Goal: Information Seeking & Learning: Learn about a topic

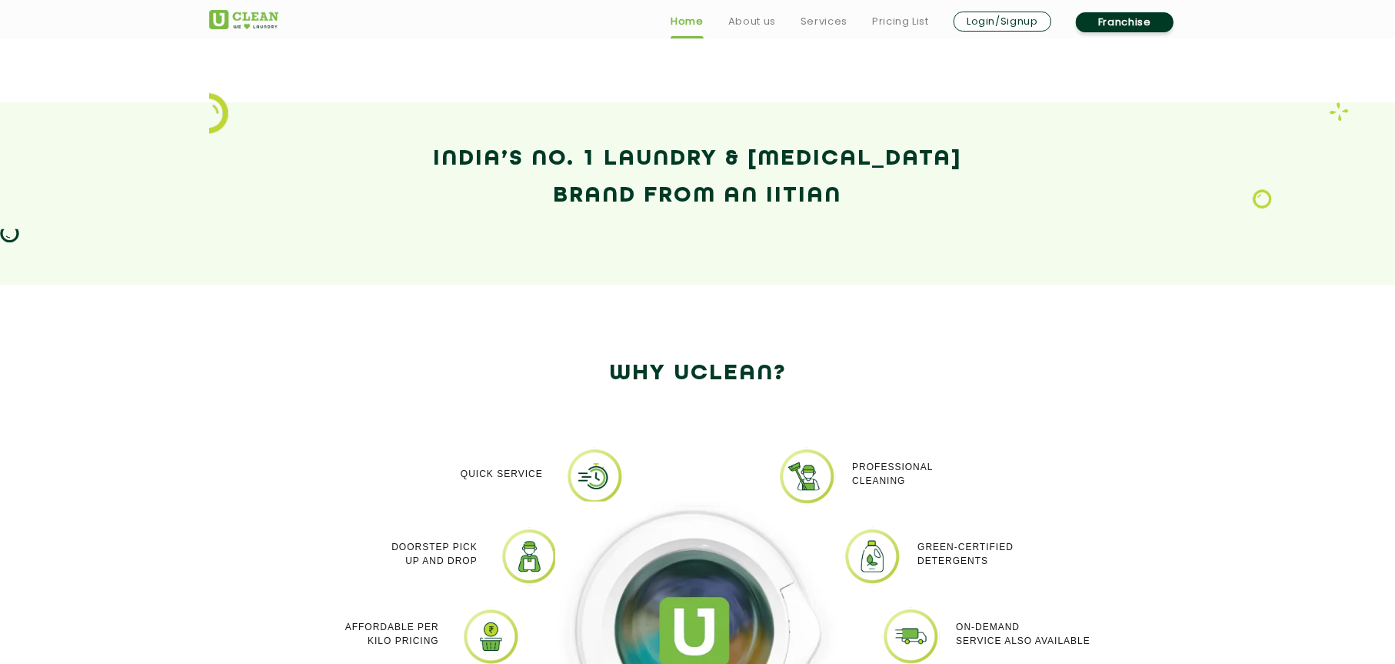
scroll to position [1384, 0]
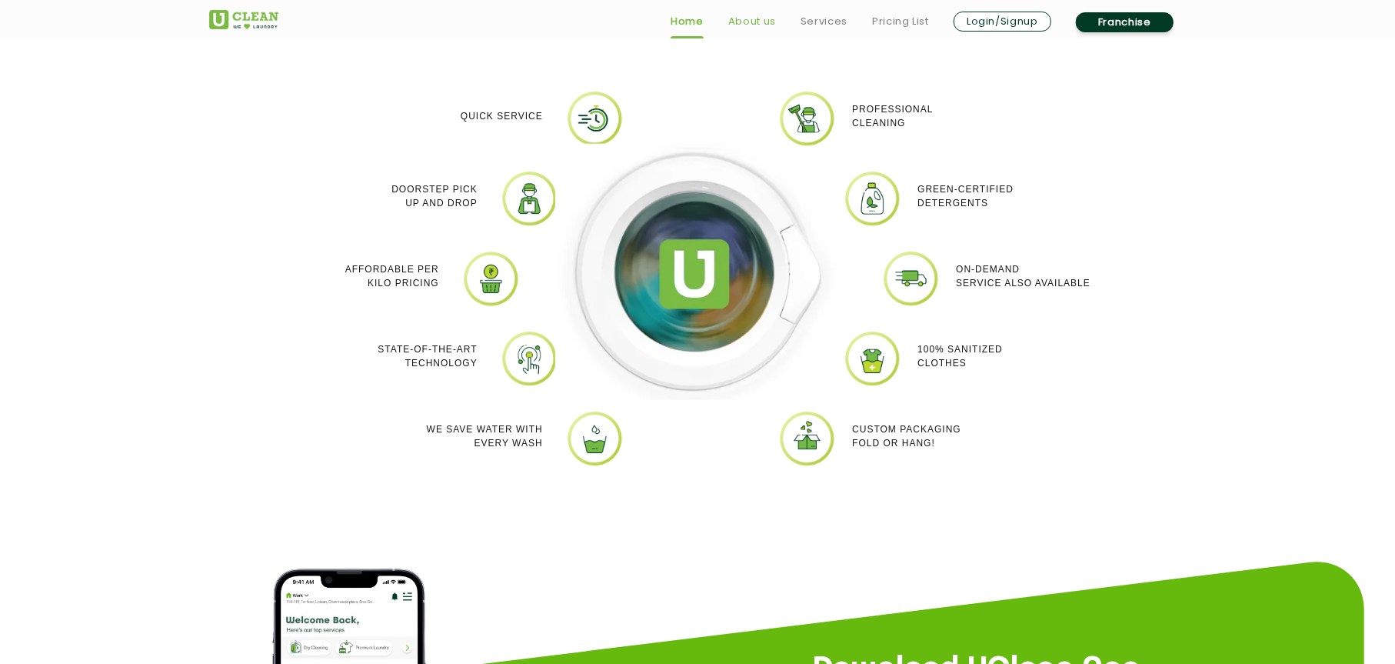
click at [751, 21] on link "About us" at bounding box center [752, 21] width 48 height 18
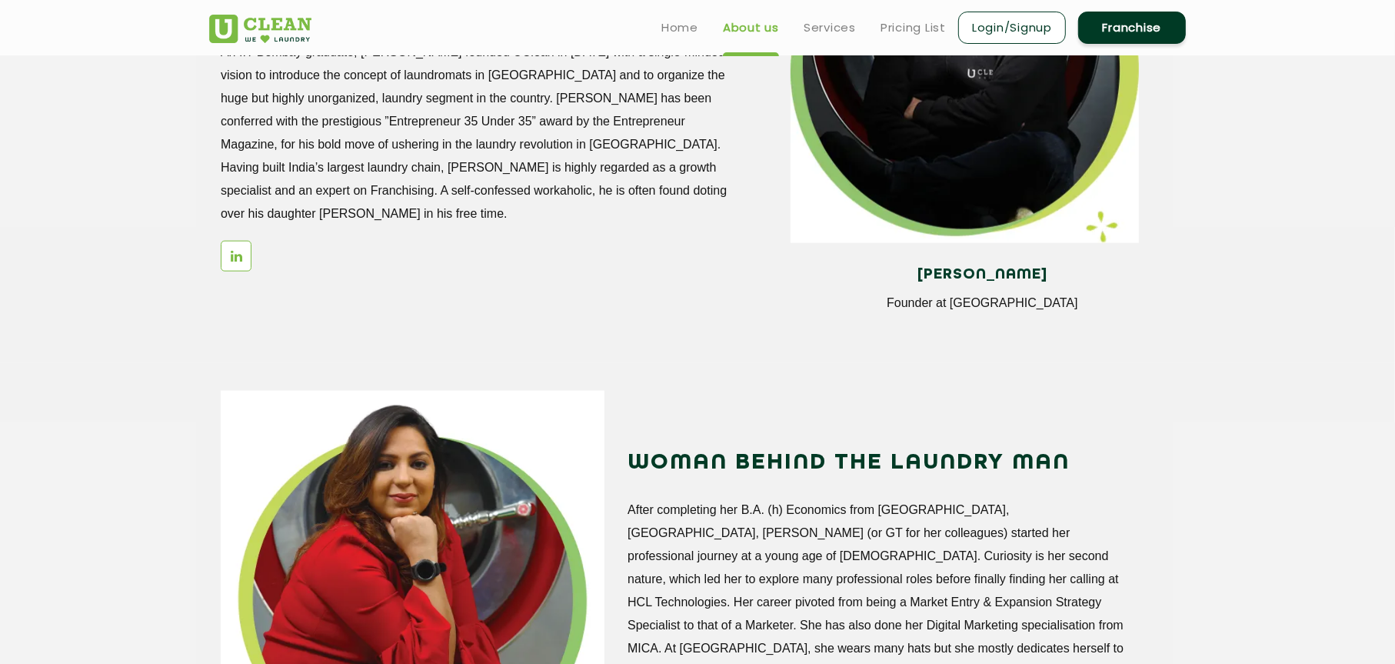
scroll to position [1230, 0]
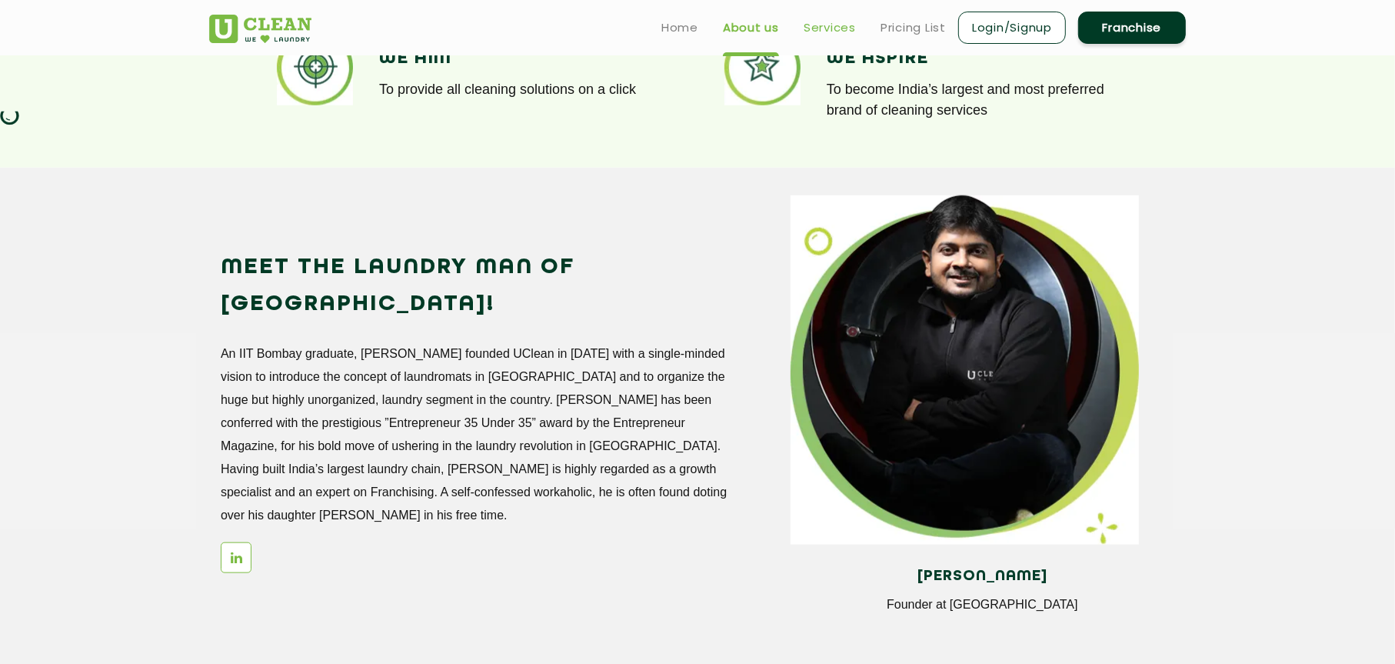
click at [829, 26] on link "Services" at bounding box center [830, 27] width 52 height 18
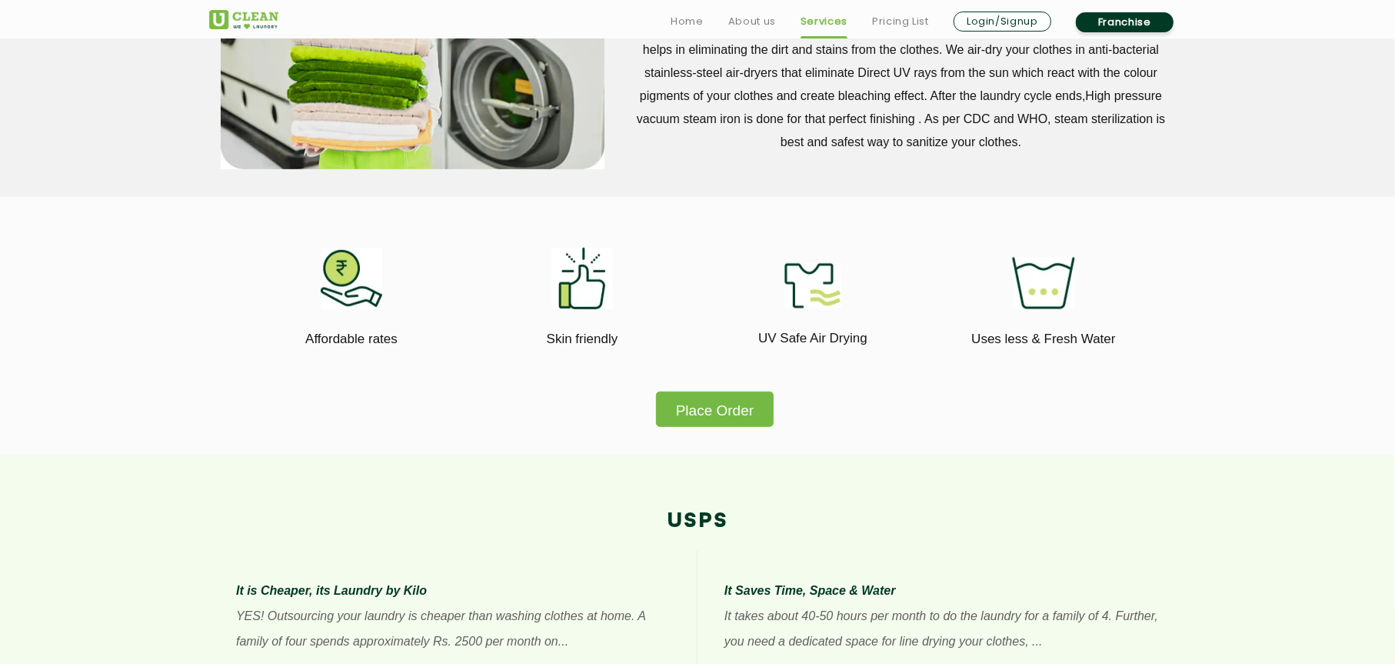
scroll to position [1077, 0]
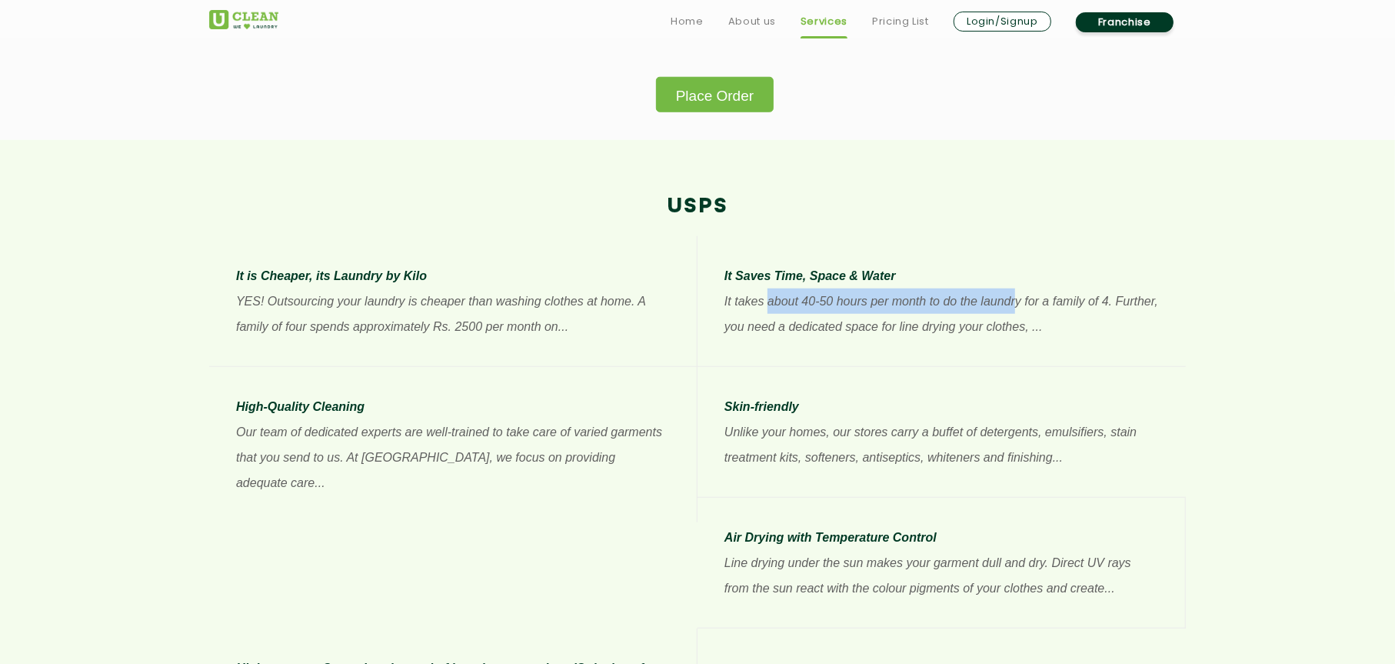
drag, startPoint x: 768, startPoint y: 295, endPoint x: 1017, endPoint y: 297, distance: 249.2
click at [1016, 296] on p "It takes about 40-50 hours per month to do the laundry for a family of 4. Furth…" at bounding box center [941, 313] width 434 height 51
click at [1067, 301] on p "It takes about 40-50 hours per month to do the laundry for a family of 4. Furth…" at bounding box center [941, 313] width 434 height 51
drag, startPoint x: 955, startPoint y: 301, endPoint x: 1143, endPoint y: 318, distance: 189.2
click at [1138, 318] on p "It takes about 40-50 hours per month to do the laundry for a family of 4. Furth…" at bounding box center [941, 313] width 434 height 51
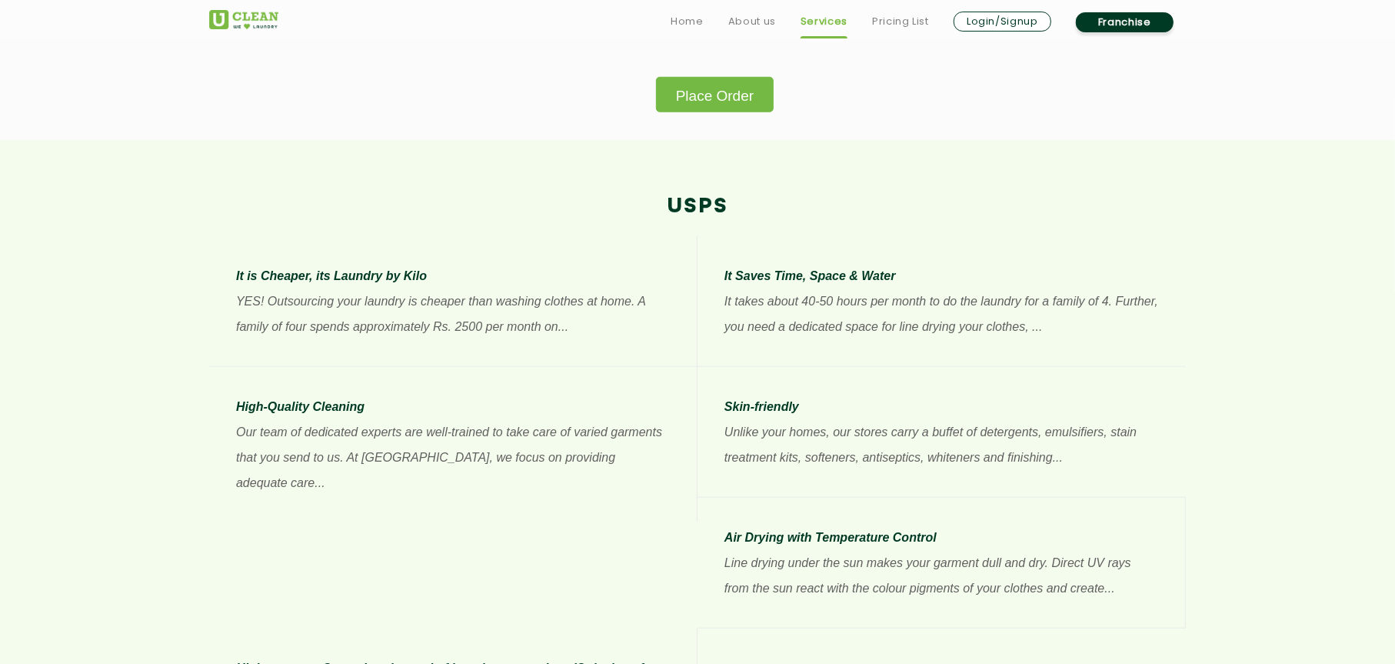
click at [1206, 310] on section "USPs It is Cheaper, its Laundry by Kilo YES! Outsourcing your laundry is cheape…" at bounding box center [697, 488] width 1395 height 697
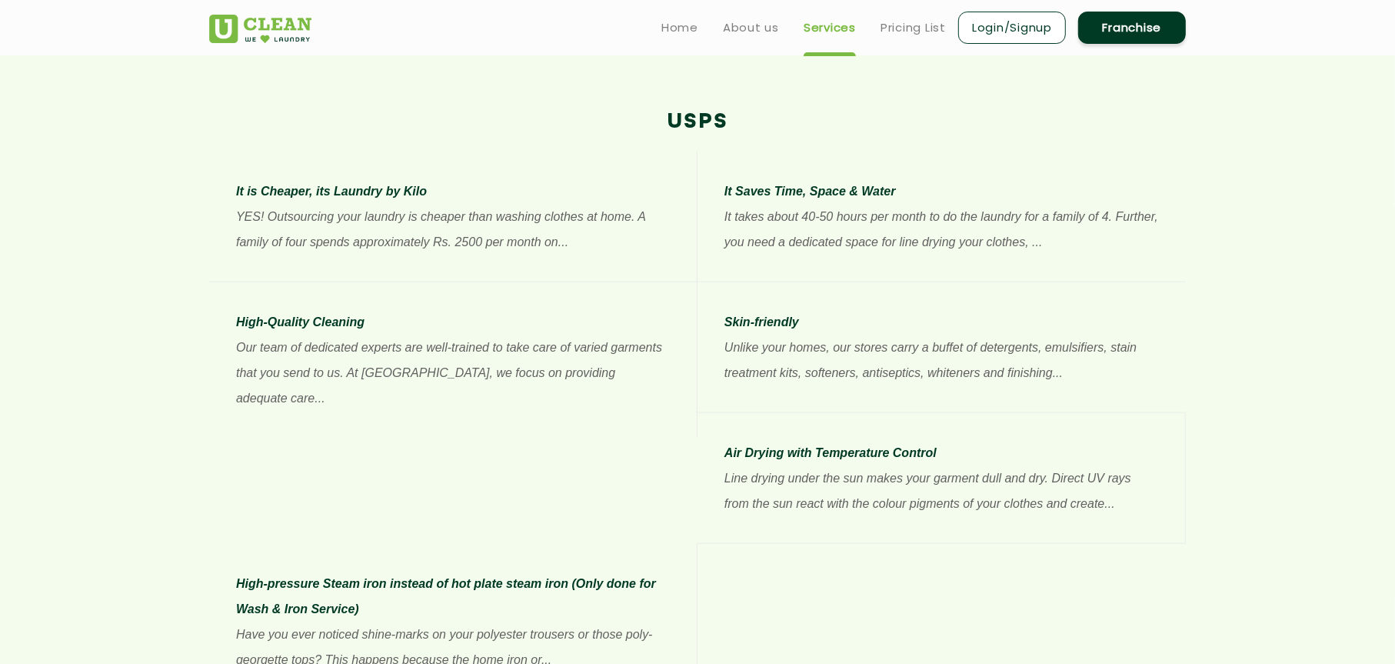
scroll to position [1147, 0]
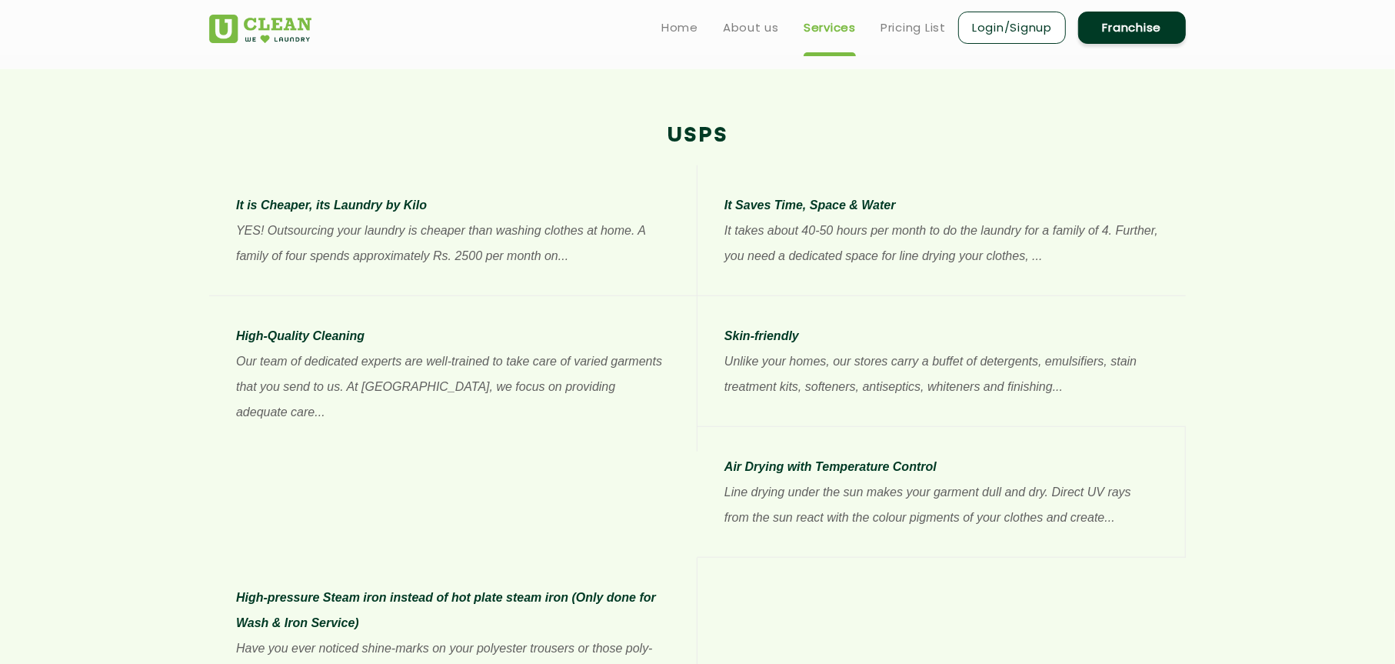
click at [529, 261] on p "YES! Outsourcing your laundry is cheaper than washing clothes at home. A family…" at bounding box center [453, 243] width 434 height 51
click at [529, 260] on p "YES! Outsourcing your laundry is cheaper than washing clothes at home. A family…" at bounding box center [453, 243] width 434 height 51
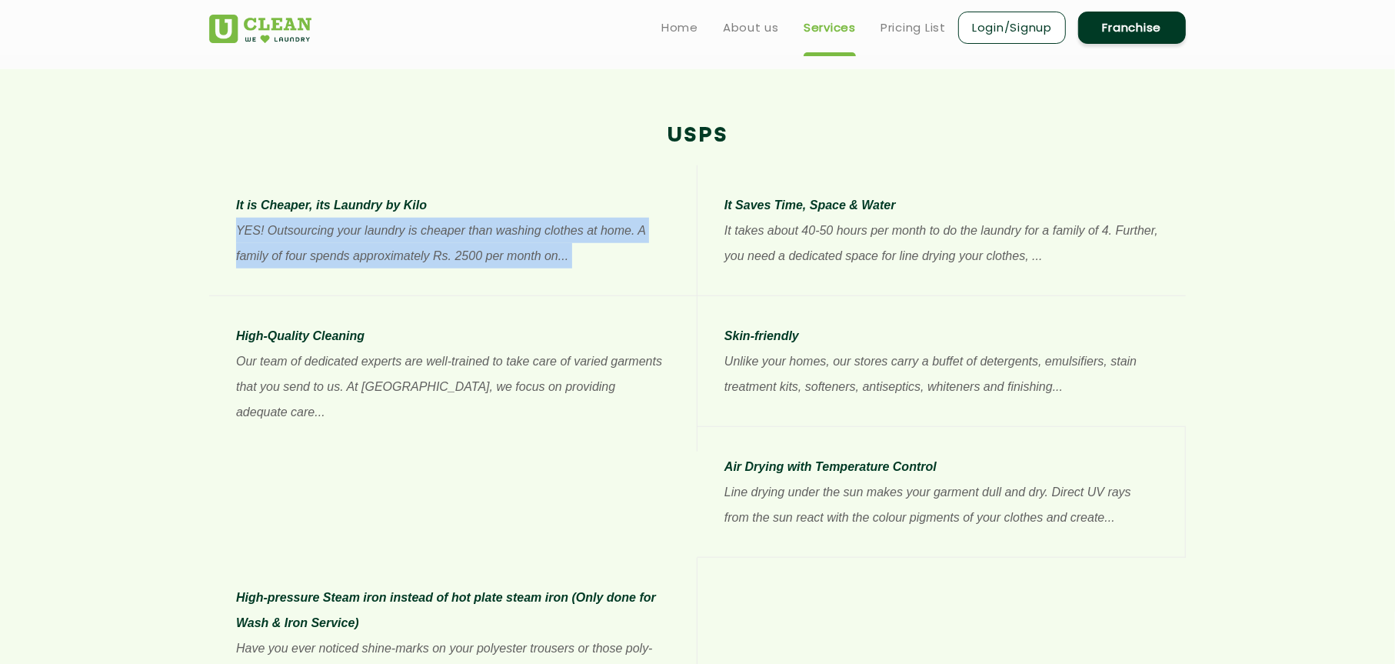
click at [529, 260] on p "YES! Outsourcing your laundry is cheaper than washing clothes at home. A family…" at bounding box center [453, 243] width 434 height 51
click at [280, 231] on p "YES! Outsourcing your laundry is cheaper than washing clothes at home. A family…" at bounding box center [453, 243] width 434 height 51
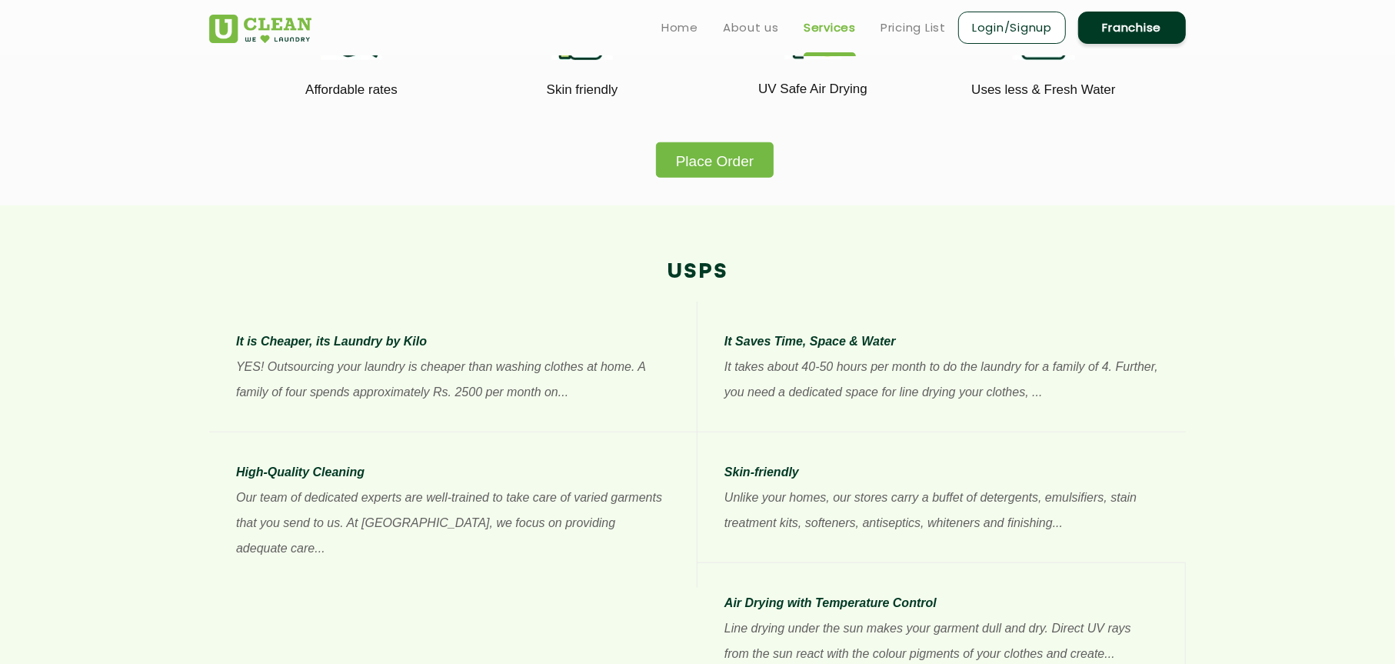
scroll to position [0, 0]
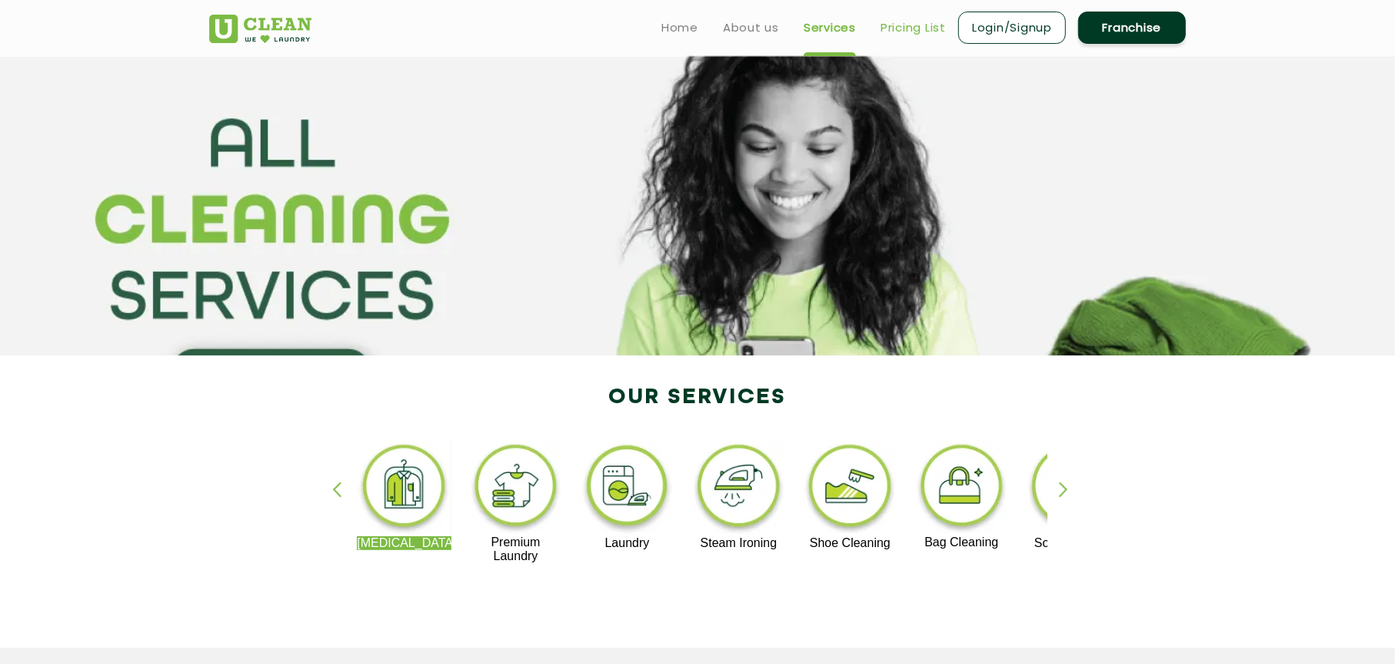
click at [907, 25] on link "Pricing List" at bounding box center [912, 27] width 65 height 18
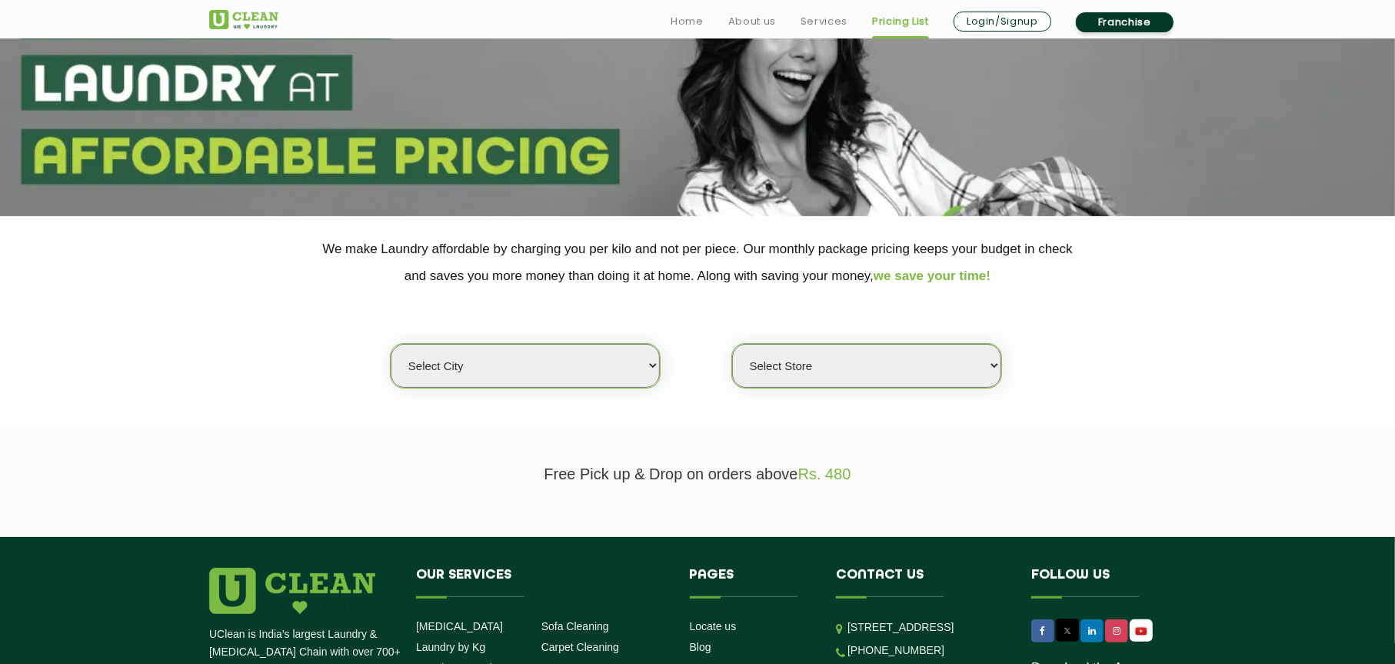
scroll to position [380, 0]
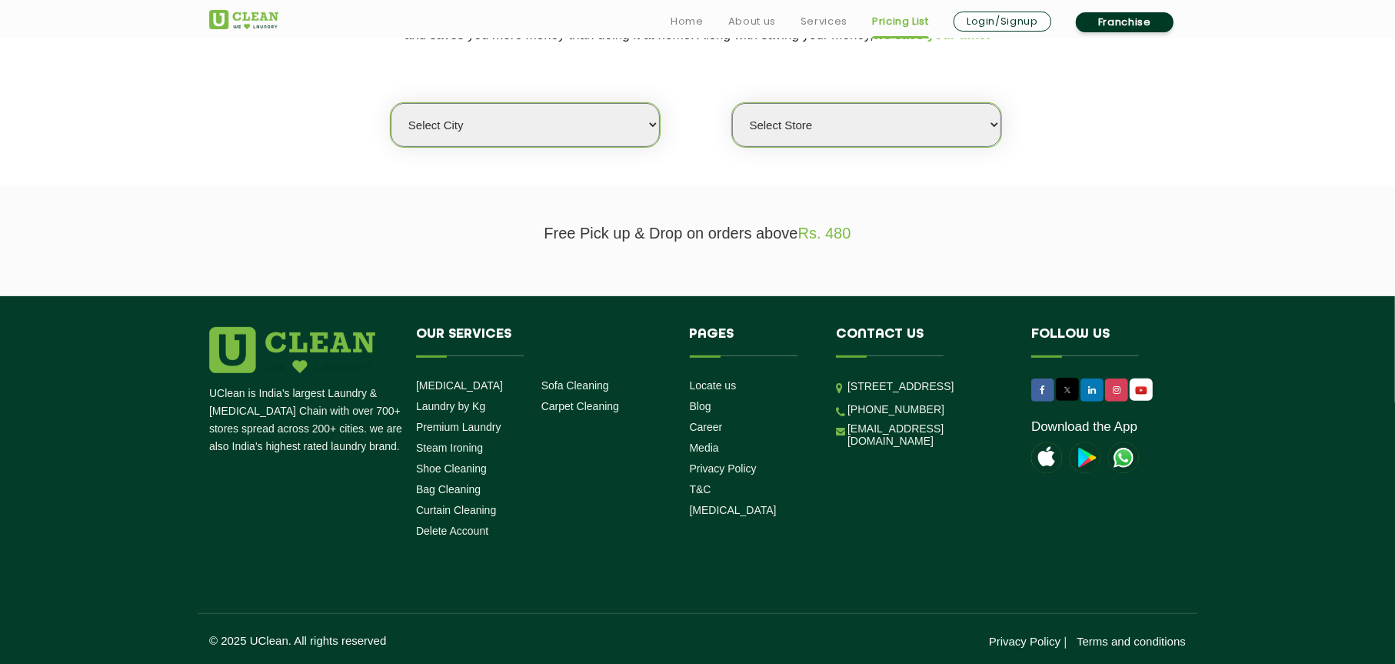
click at [557, 130] on select "Select city [GEOGRAPHIC_DATA] [GEOGRAPHIC_DATA] [GEOGRAPHIC_DATA] [GEOGRAPHIC_D…" at bounding box center [525, 125] width 269 height 44
select select "6"
click at [391, 103] on select "Select city [GEOGRAPHIC_DATA] [GEOGRAPHIC_DATA] [GEOGRAPHIC_DATA] [GEOGRAPHIC_D…" at bounding box center [525, 125] width 269 height 44
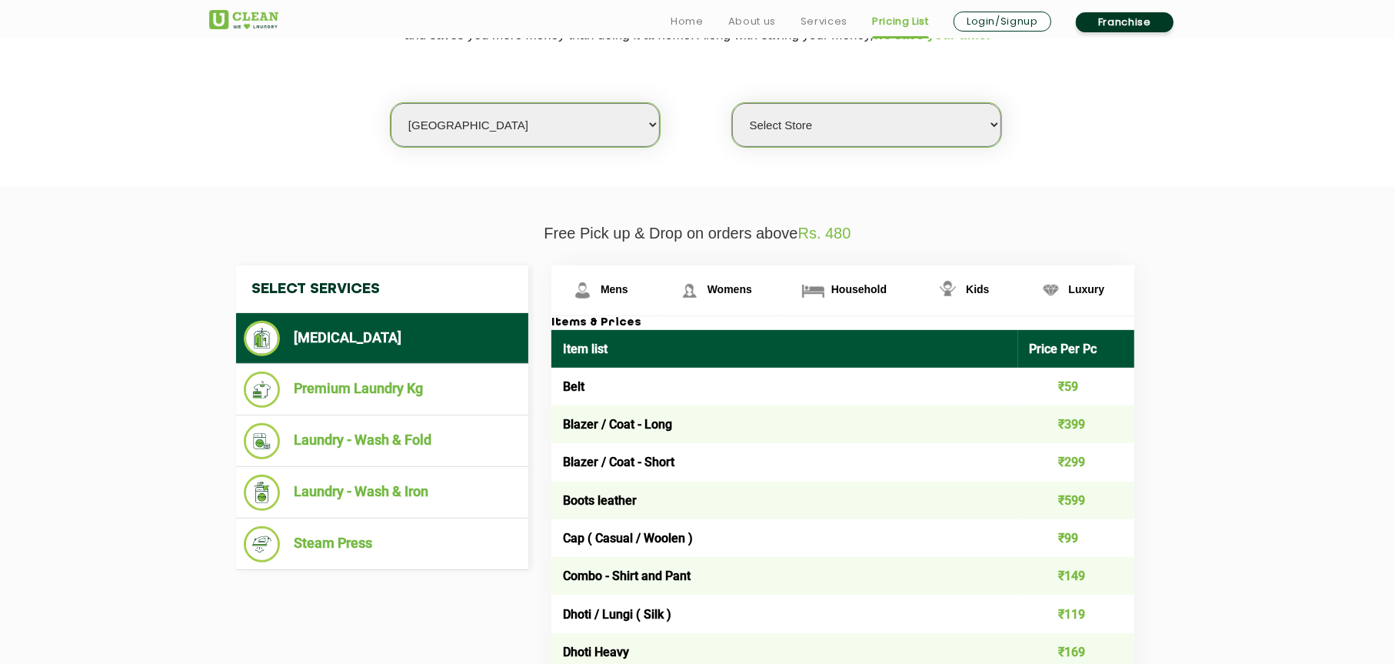
click at [787, 123] on select "Select Store [GEOGRAPHIC_DATA] [GEOGRAPHIC_DATA] UClean KR [GEOGRAPHIC_DATA] [G…" at bounding box center [866, 125] width 269 height 44
select select "489"
click at [732, 103] on select "Select Store [GEOGRAPHIC_DATA] [GEOGRAPHIC_DATA] UClean KR [GEOGRAPHIC_DATA] [G…" at bounding box center [866, 125] width 269 height 44
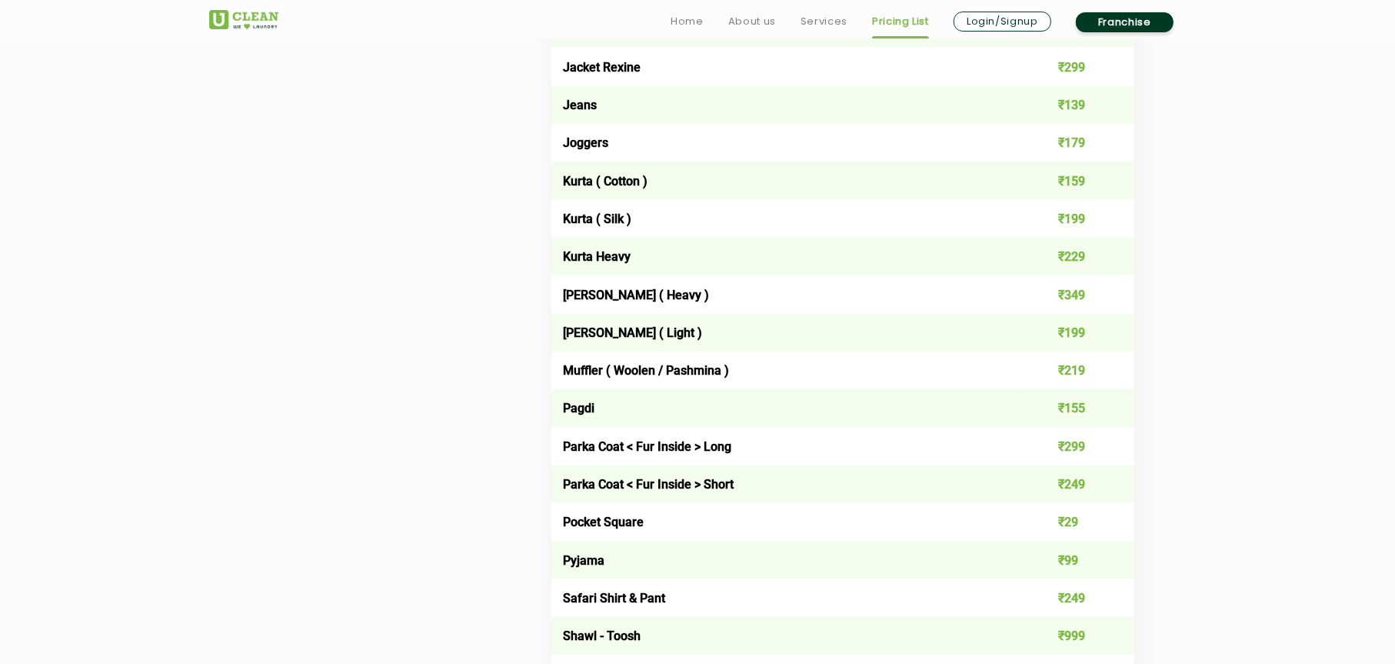
scroll to position [623, 0]
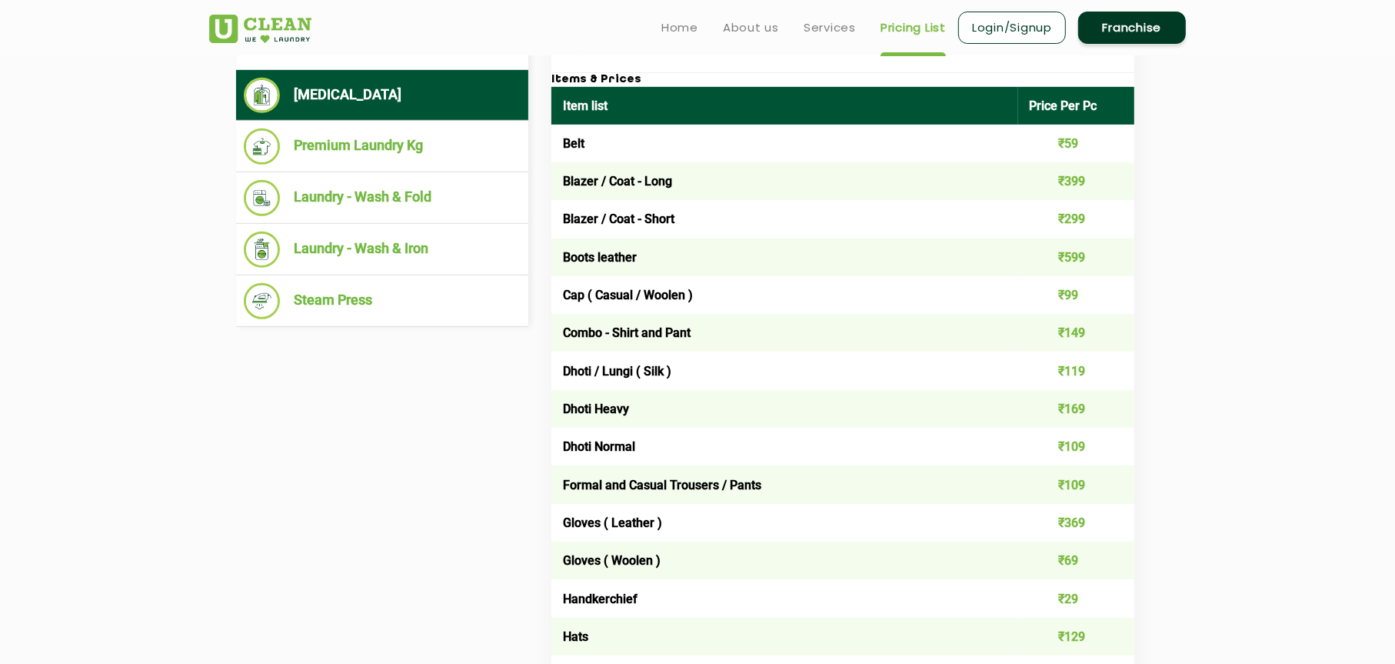
drag, startPoint x: 569, startPoint y: 486, endPoint x: 718, endPoint y: 487, distance: 149.2
click at [718, 487] on td "Formal and Casual Trousers / Pants" at bounding box center [784, 484] width 467 height 38
click at [1070, 333] on td "₹149" at bounding box center [1076, 333] width 117 height 38
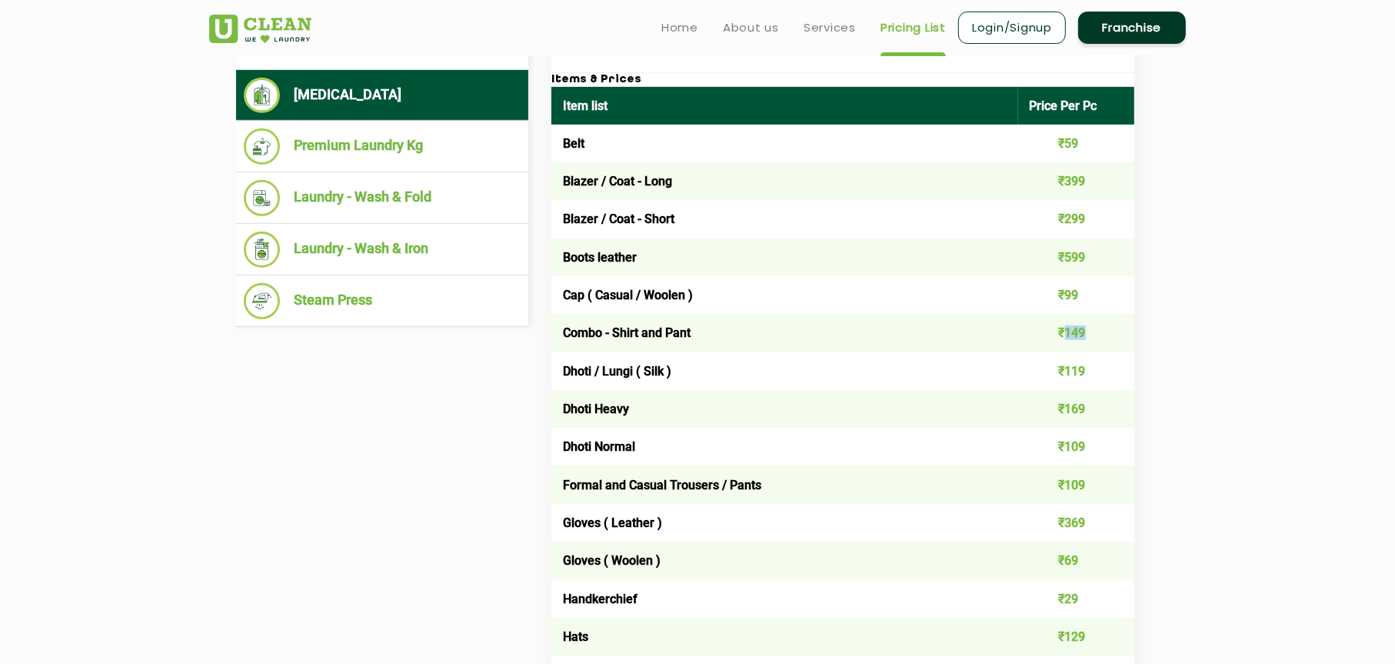
click at [1070, 333] on td "₹149" at bounding box center [1076, 333] width 117 height 38
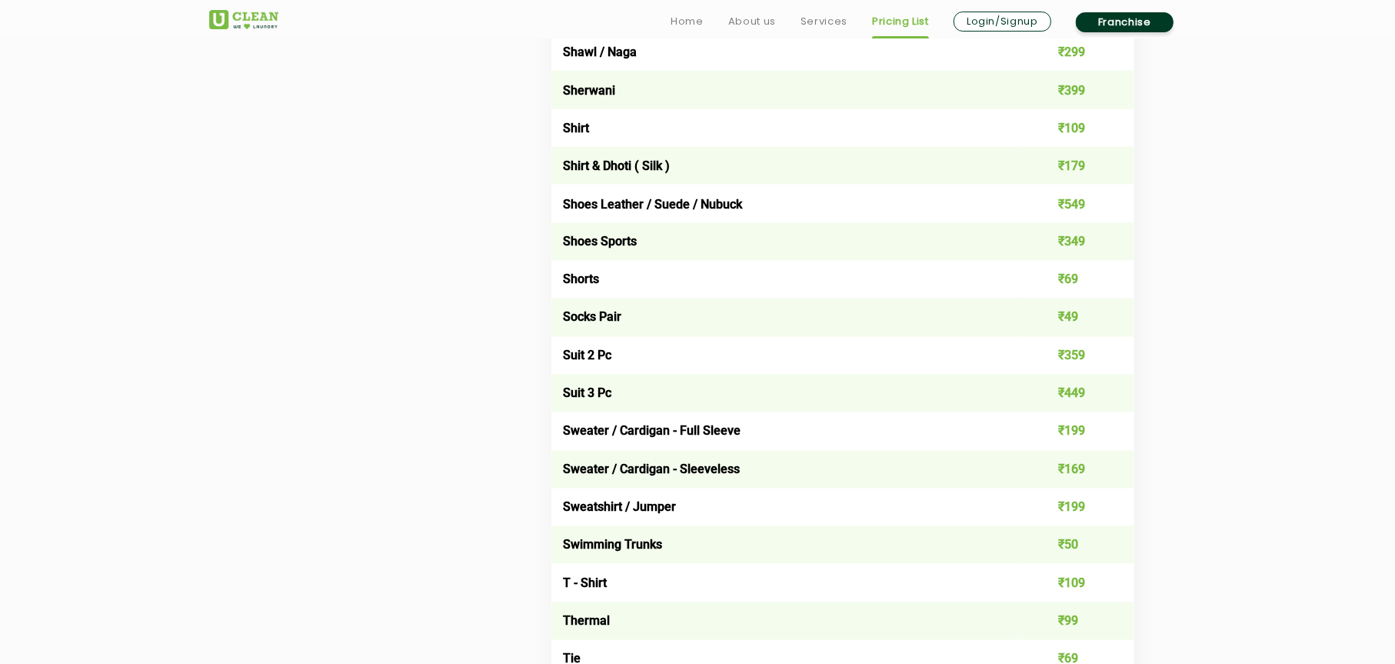
scroll to position [2261, 0]
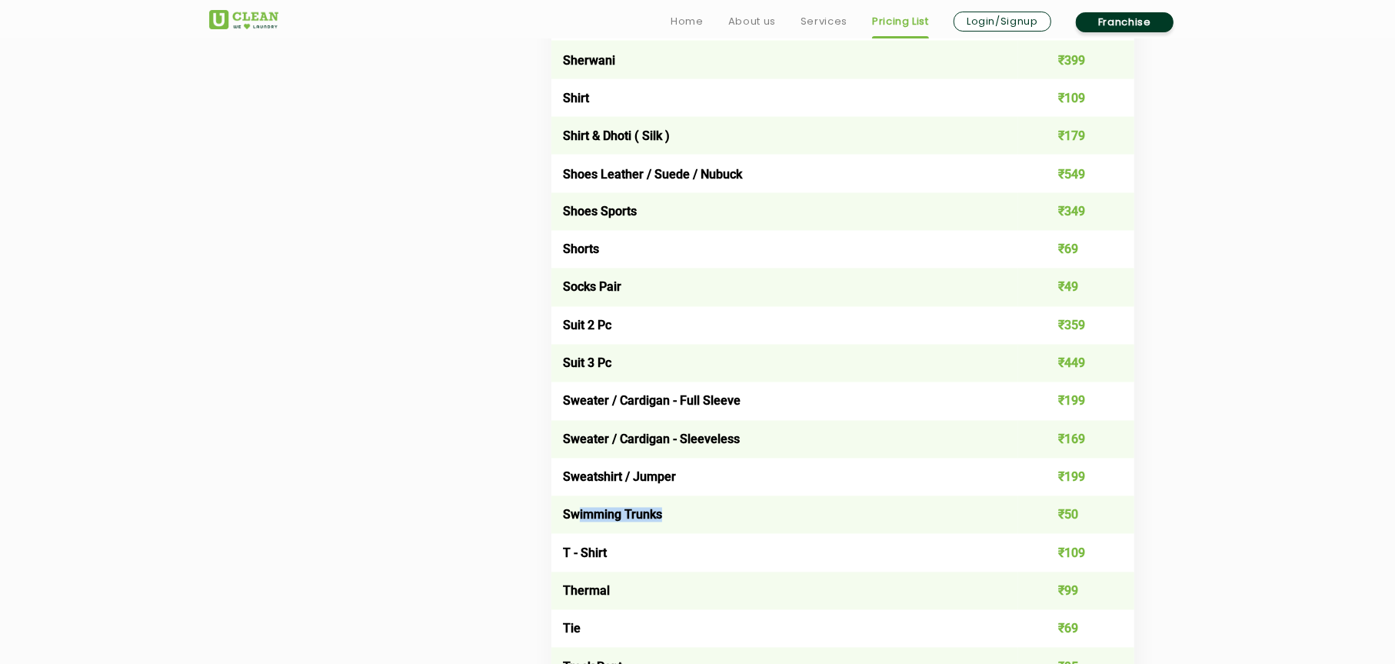
drag, startPoint x: 578, startPoint y: 519, endPoint x: 703, endPoint y: 515, distance: 125.4
click at [696, 515] on td "Swimming Trunks" at bounding box center [784, 515] width 467 height 38
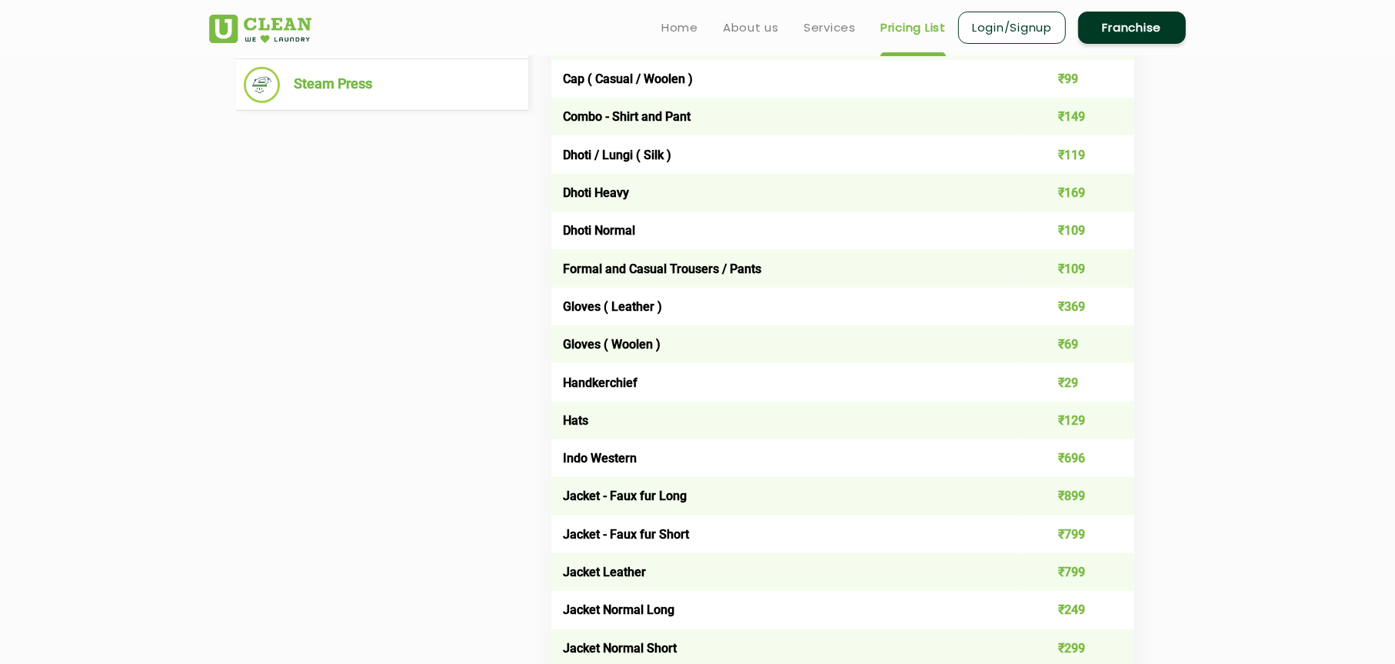
scroll to position [1382, 0]
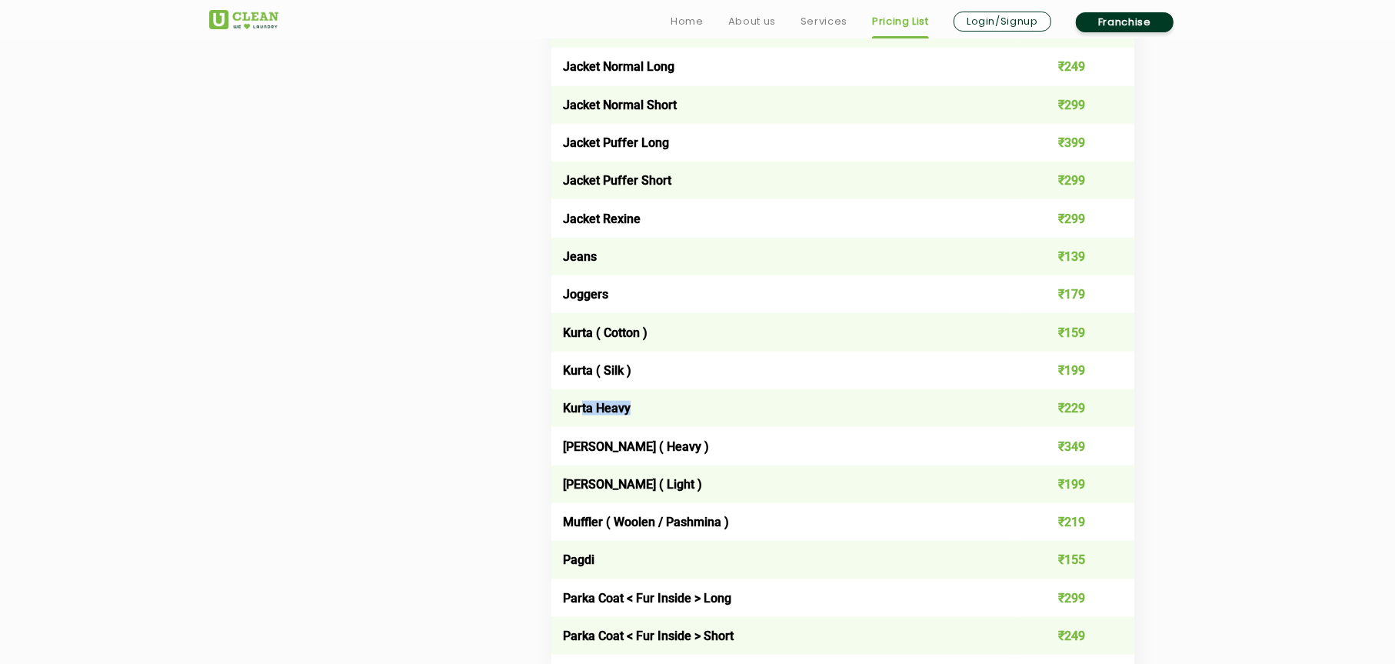
drag, startPoint x: 583, startPoint y: 407, endPoint x: 670, endPoint y: 409, distance: 86.9
click at [670, 409] on td "Kurta Heavy" at bounding box center [784, 408] width 467 height 38
drag, startPoint x: 692, startPoint y: 335, endPoint x: 895, endPoint y: 394, distance: 211.5
click at [1126, 380] on td "₹199" at bounding box center [1076, 370] width 117 height 38
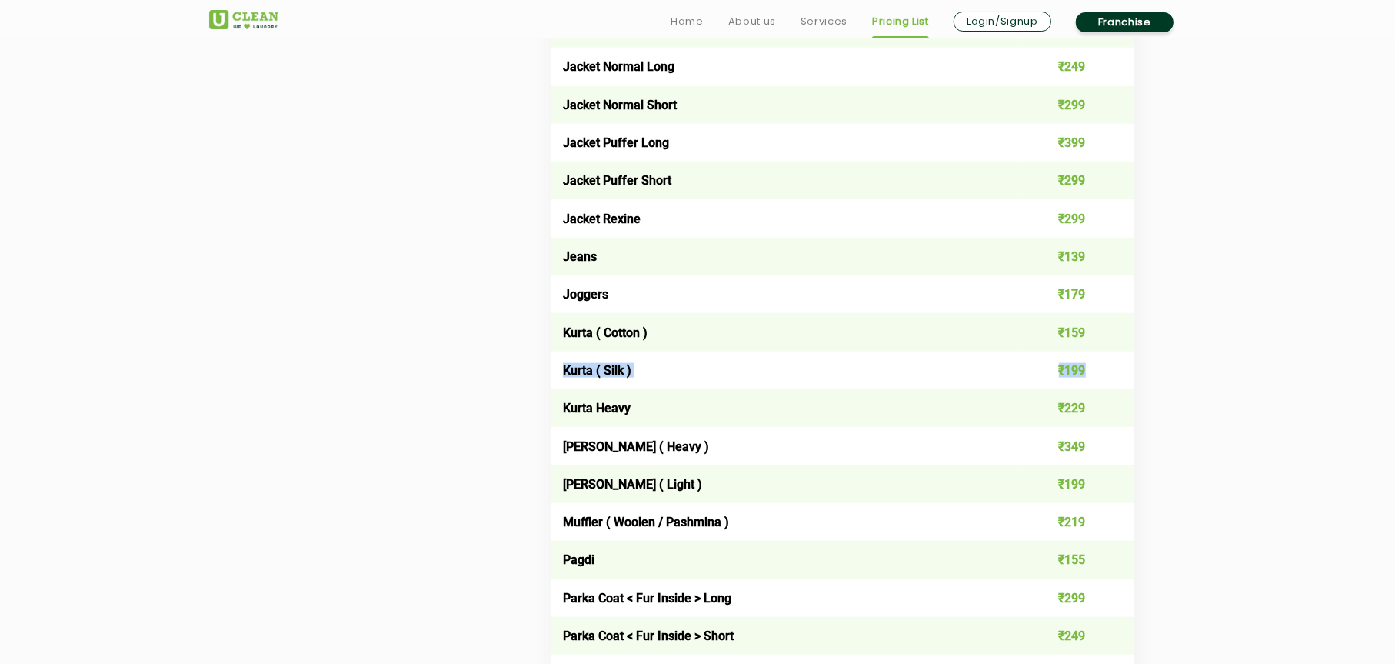
drag, startPoint x: 563, startPoint y: 371, endPoint x: 1102, endPoint y: 371, distance: 539.1
click at [1102, 371] on tr "Kurta ( Silk ) ₹199" at bounding box center [842, 370] width 583 height 38
click at [1123, 338] on td "₹159" at bounding box center [1076, 332] width 117 height 38
drag, startPoint x: 797, startPoint y: 340, endPoint x: 1077, endPoint y: 357, distance: 279.7
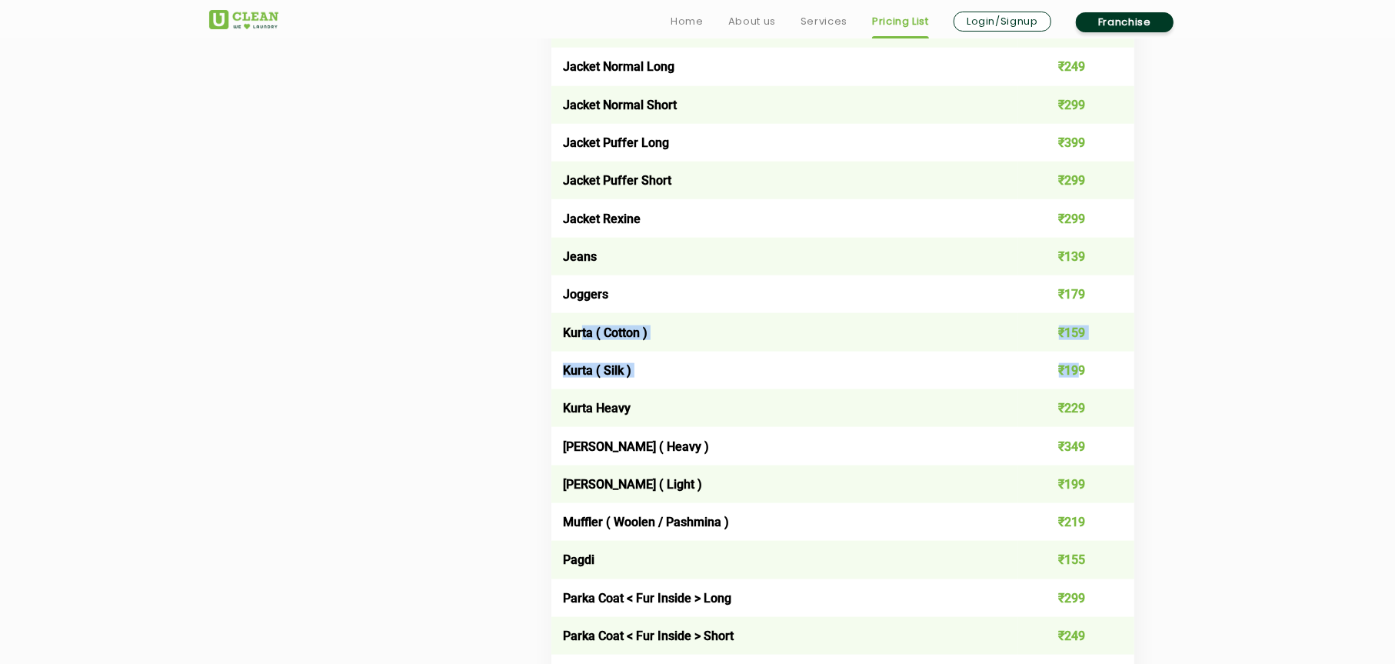
click at [737, 383] on td "Kurta ( Silk )" at bounding box center [784, 370] width 467 height 38
drag, startPoint x: 556, startPoint y: 414, endPoint x: 682, endPoint y: 414, distance: 126.1
click at [682, 414] on td "Kurta Heavy" at bounding box center [784, 408] width 467 height 38
click at [1089, 401] on td "₹229" at bounding box center [1076, 408] width 117 height 38
click at [1077, 401] on td "₹229" at bounding box center [1076, 408] width 117 height 38
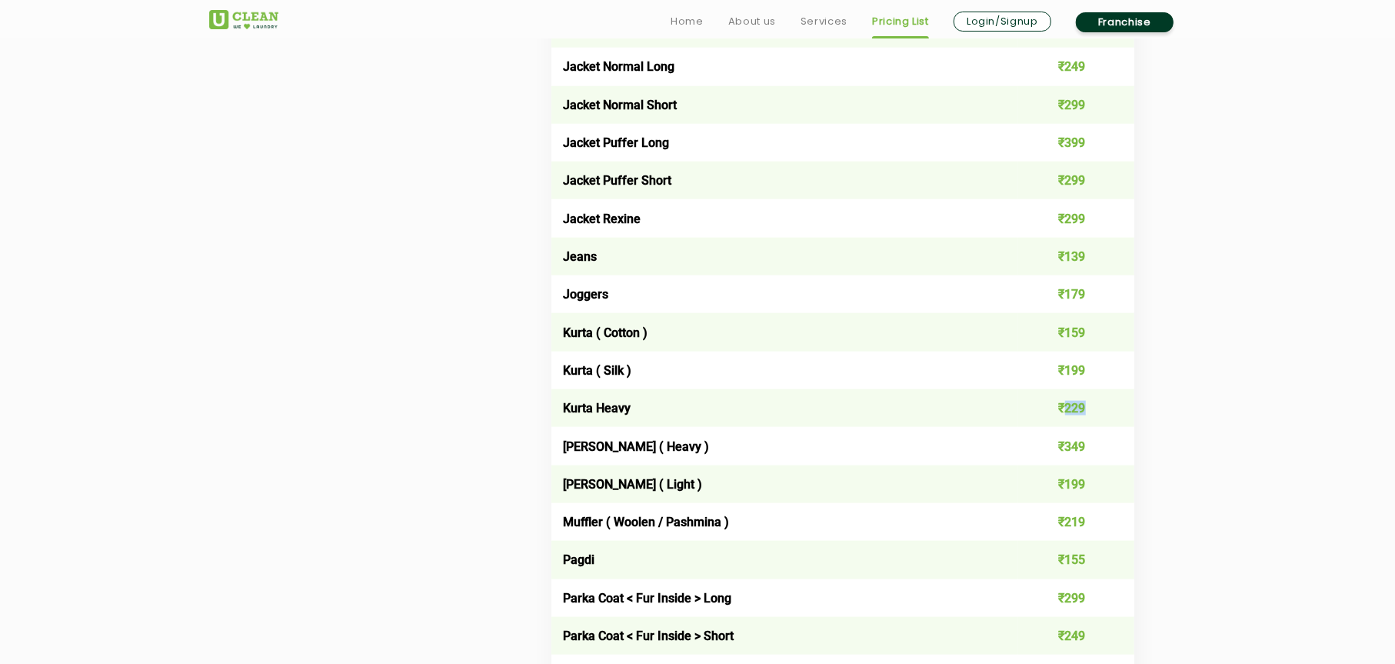
click at [1077, 401] on td "₹229" at bounding box center [1076, 408] width 117 height 38
click at [1127, 399] on td "₹229" at bounding box center [1076, 408] width 117 height 38
drag, startPoint x: 1087, startPoint y: 448, endPoint x: 571, endPoint y: 445, distance: 516.0
click at [571, 445] on tr "[PERSON_NAME] ( Heavy ) ₹349" at bounding box center [842, 446] width 583 height 38
click at [680, 423] on td "Kurta Heavy" at bounding box center [784, 408] width 467 height 38
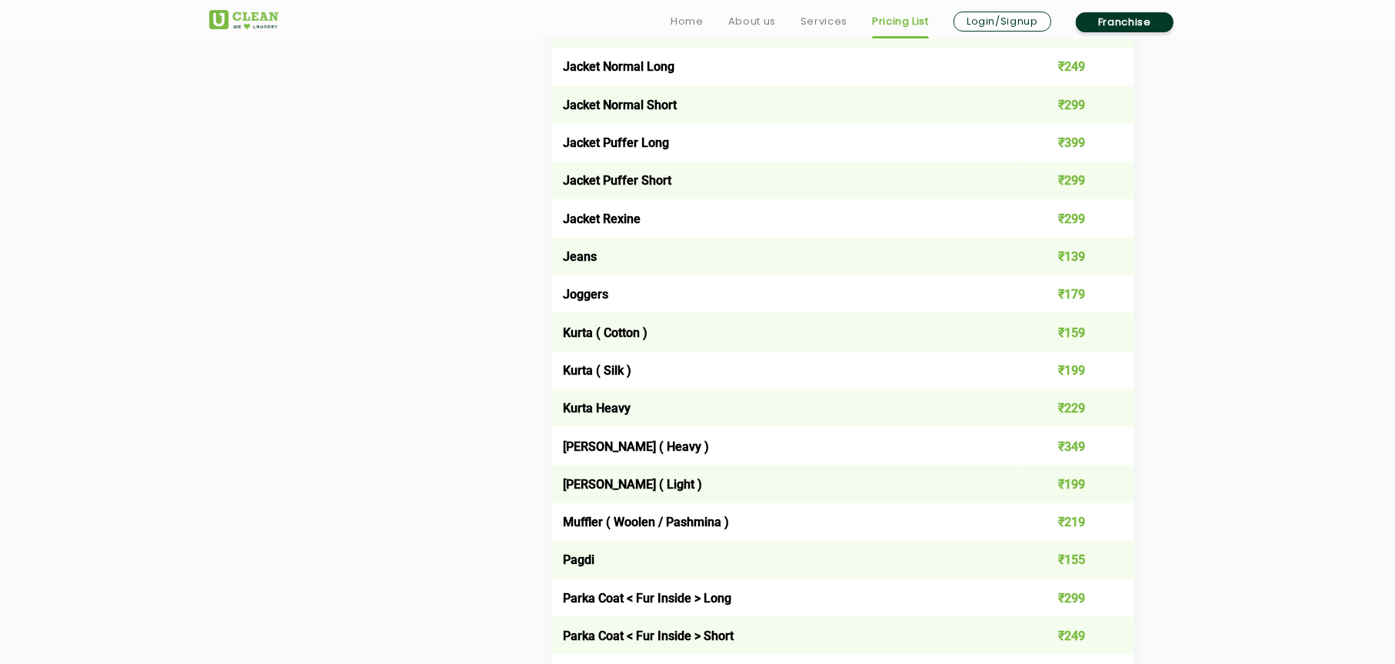
click at [1067, 366] on td "₹199" at bounding box center [1076, 370] width 117 height 38
click at [1066, 365] on td "₹199" at bounding box center [1076, 370] width 117 height 38
click at [1067, 335] on td "₹159" at bounding box center [1076, 332] width 117 height 38
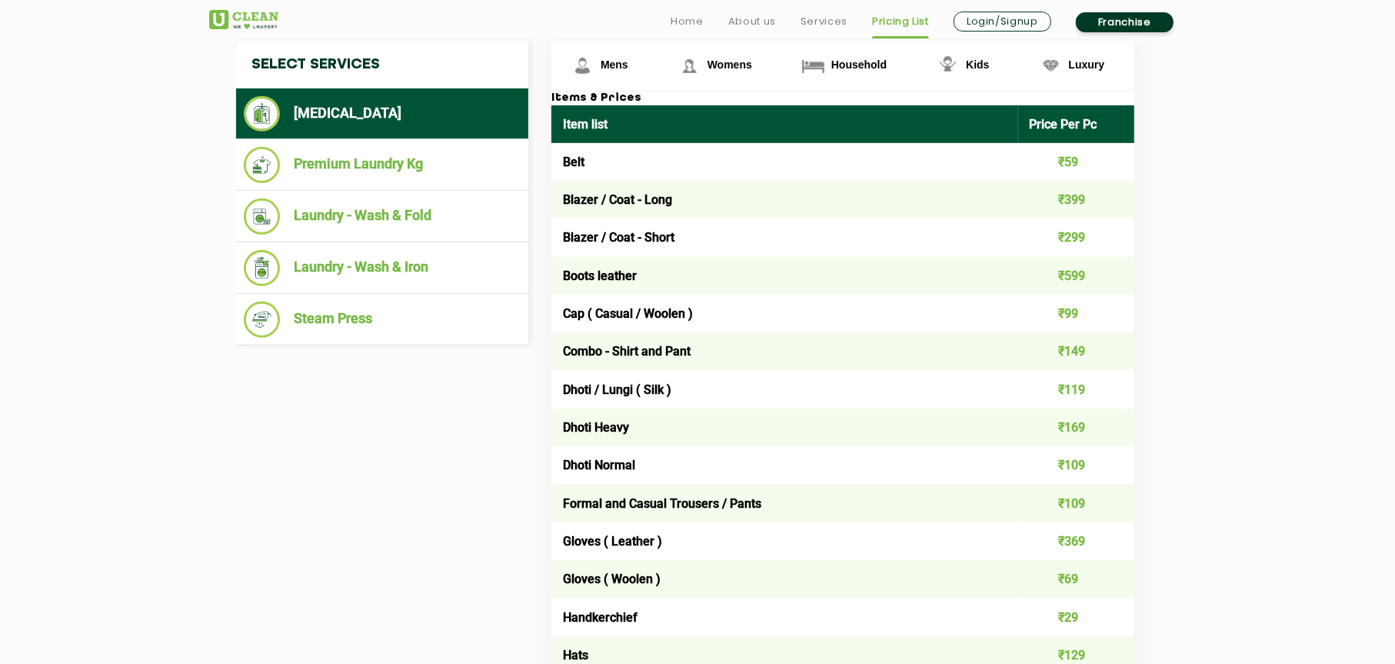
scroll to position [637, 0]
